Goal: Use online tool/utility: Utilize a website feature to perform a specific function

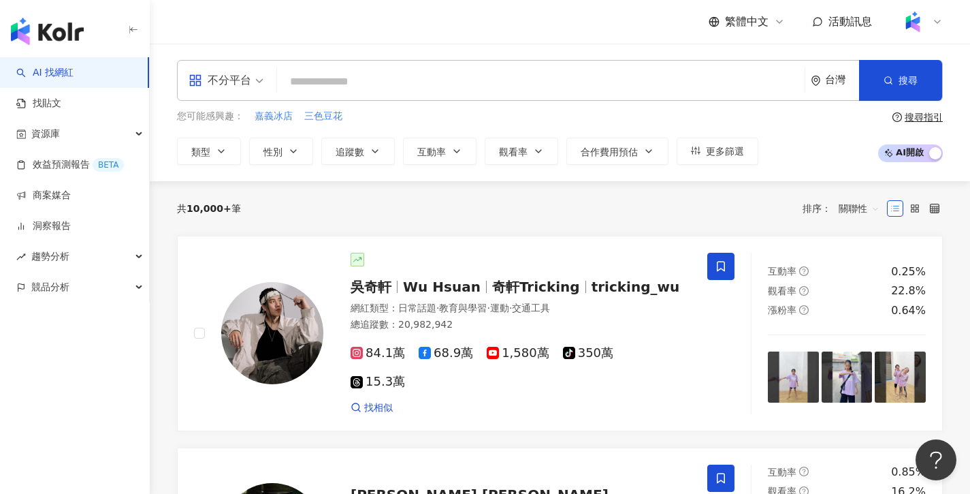
click at [927, 148] on span "AI 開啟 AI 關閉" at bounding box center [910, 153] width 65 height 18
click at [915, 155] on span "AI 開啟 AI 關閉" at bounding box center [910, 153] width 65 height 18
click at [919, 161] on span "AI 開啟 AI 關閉" at bounding box center [910, 153] width 65 height 18
click at [704, 187] on div "共 10,000+ 筆 排序： 關聯性" at bounding box center [560, 208] width 766 height 54
click at [909, 158] on span "AI 開啟 AI 關閉" at bounding box center [910, 153] width 65 height 18
